Goal: Find contact information: Find contact information

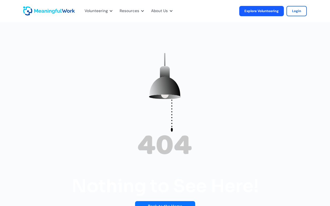
scroll to position [240, 0]
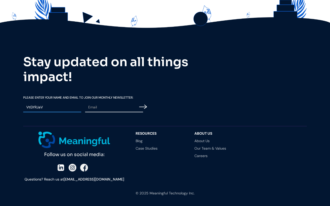
type input "VtGYRJaV"
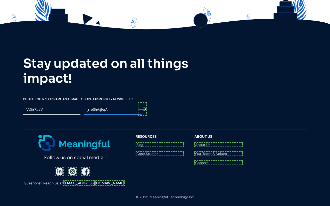
scroll to position [241, 0]
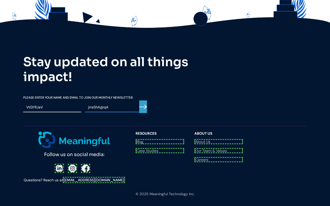
type input "jrreShA@qA"
click at [143, 107] on input "Email Form" at bounding box center [143, 107] width 8 height 13
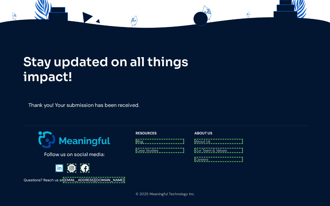
click at [59, 164] on div at bounding box center [74, 168] width 38 height 9
click at [71, 164] on div at bounding box center [74, 168] width 38 height 9
click at [84, 155] on div "Follow us on social media: Questions? Reach us at [EMAIL_ADDRESS][DOMAIN_NAME]" at bounding box center [76, 157] width 107 height 51
click at [94, 177] on link "[EMAIL_ADDRESS][DOMAIN_NAME]" at bounding box center [94, 180] width 62 height 6
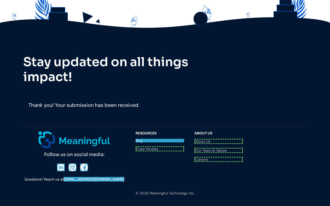
click at [160, 141] on link "Blog" at bounding box center [160, 141] width 49 height 4
click at [160, 148] on link "Case Studies" at bounding box center [160, 149] width 49 height 4
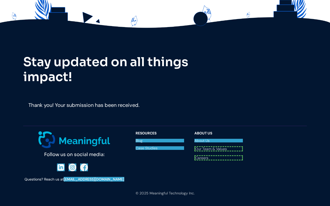
click at [219, 141] on link "About Us" at bounding box center [219, 141] width 49 height 4
click at [219, 148] on link "Our Team & Values" at bounding box center [219, 149] width 49 height 4
click at [219, 156] on link "Careers" at bounding box center [219, 156] width 49 height 5
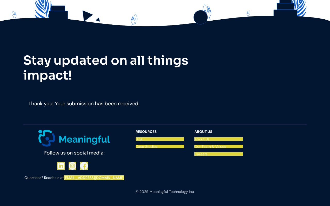
scroll to position [240, 0]
